Goal: Task Accomplishment & Management: Manage account settings

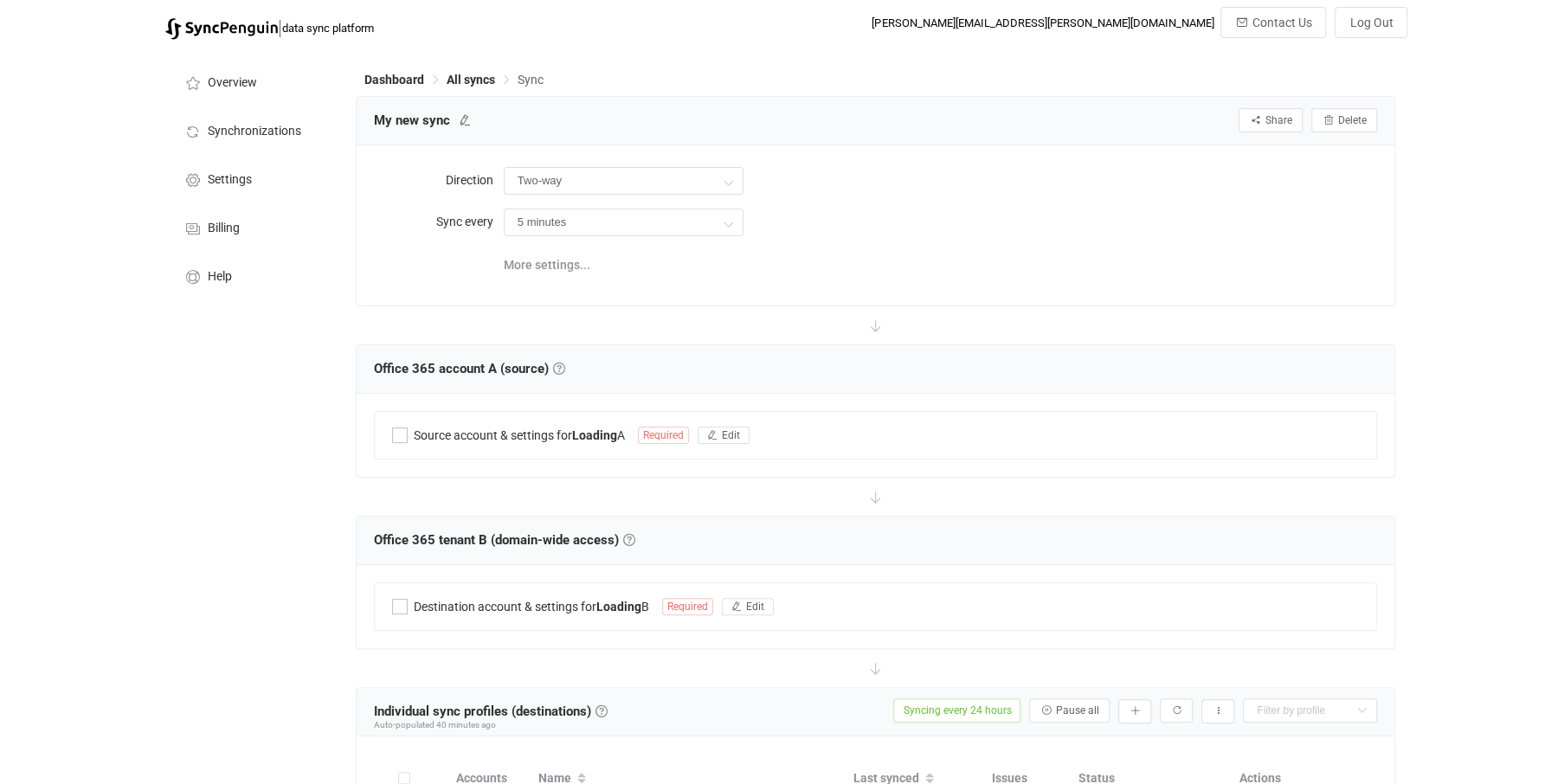
type input "A → B (one to many)"
type input "24 hours"
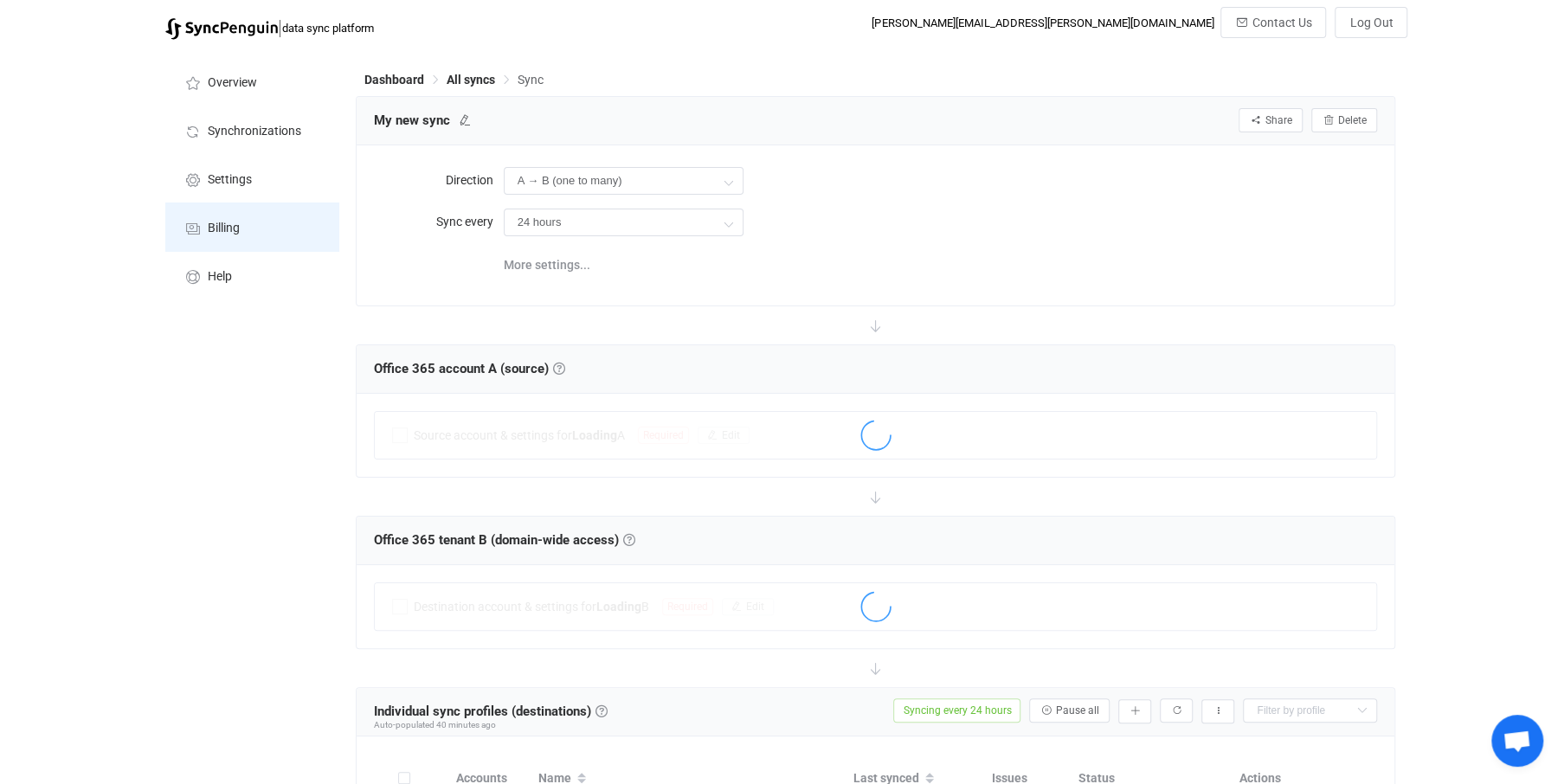
click at [239, 224] on span "Billing" at bounding box center [223, 228] width 32 height 13
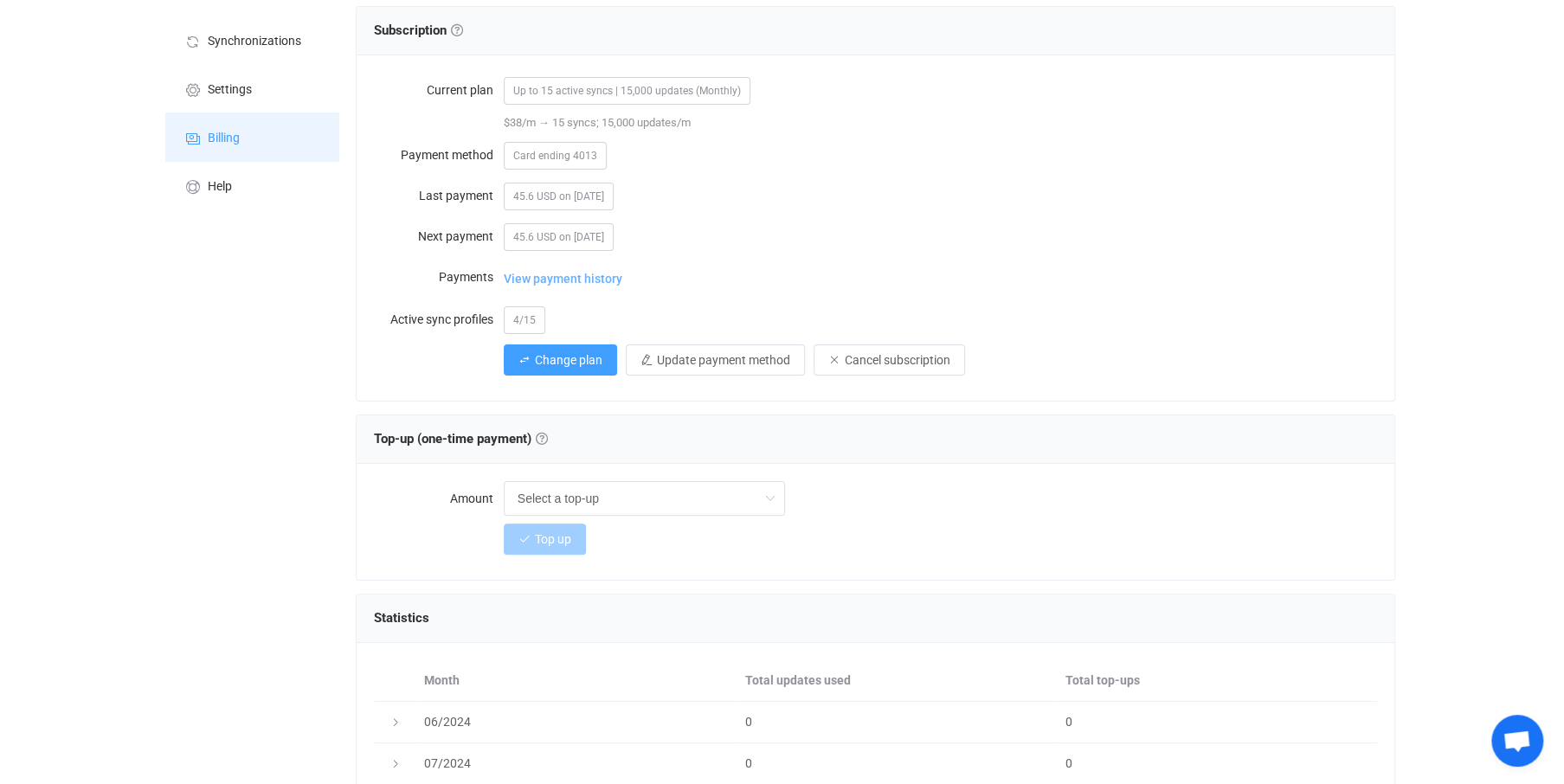
scroll to position [86, 0]
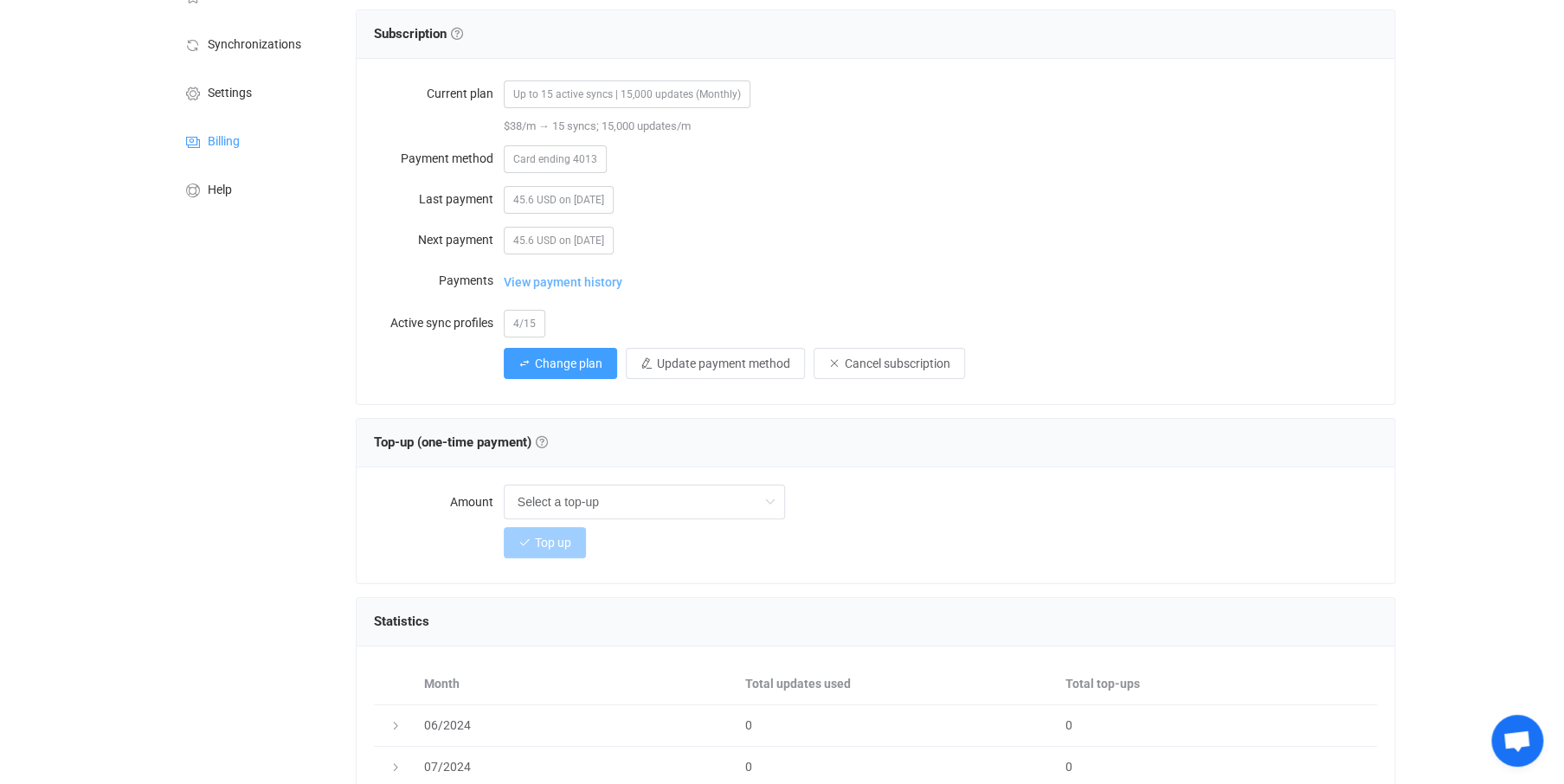
click at [570, 270] on span "View payment history" at bounding box center [563, 282] width 119 height 35
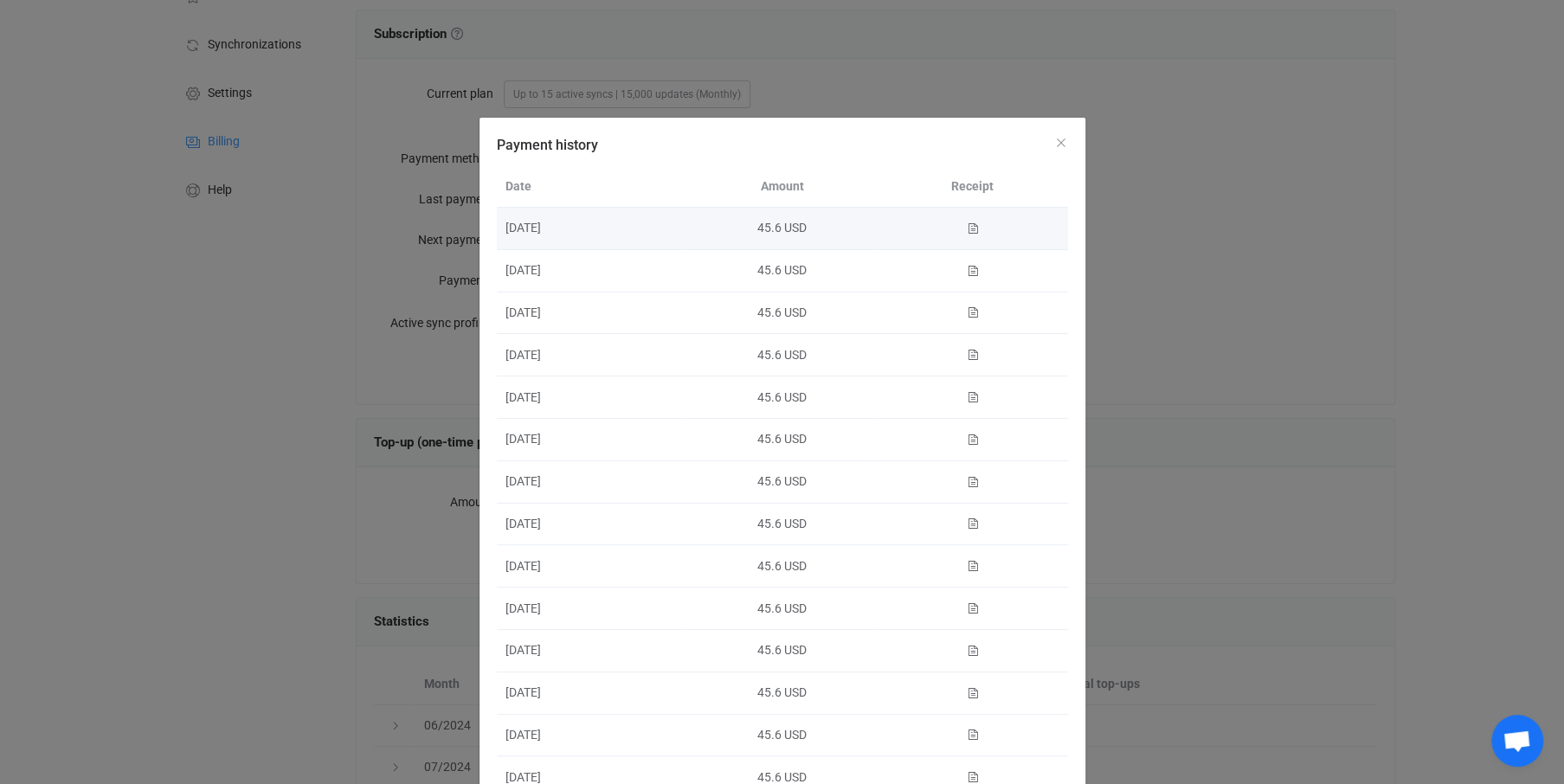
click at [972, 232] on div "Payment history" at bounding box center [972, 228] width 191 height 21
click at [967, 226] on icon "Payment history" at bounding box center [972, 228] width 12 height 12
click at [1059, 146] on icon "Close" at bounding box center [1061, 143] width 13 height 13
